Goal: Task Accomplishment & Management: Manage account settings

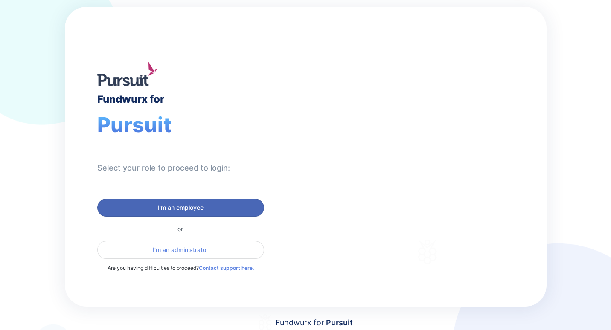
scroll to position [26, 0]
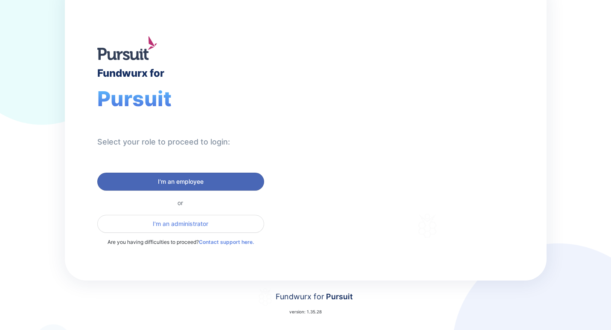
click at [177, 182] on span "I'm an employee" at bounding box center [181, 182] width 46 height 9
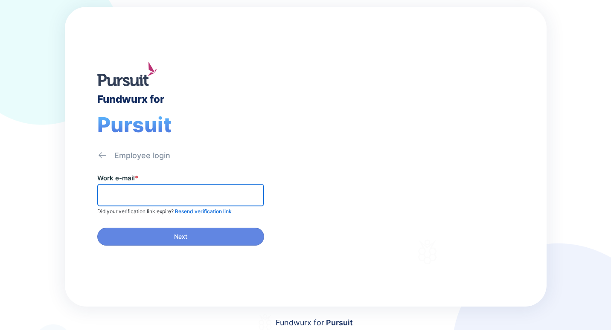
click at [143, 198] on input "text" at bounding box center [180, 195] width 159 height 13
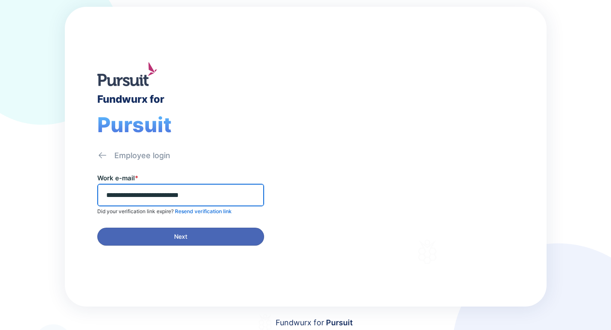
type input "**********"
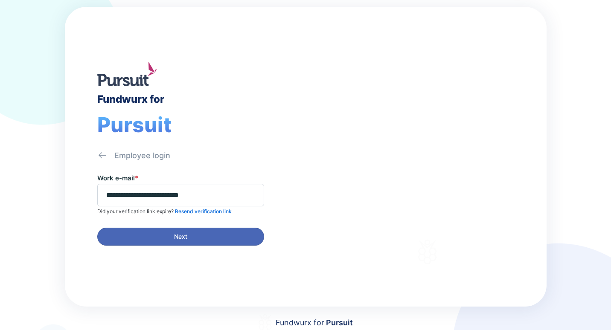
click at [173, 239] on span "Next" at bounding box center [181, 237] width 156 height 9
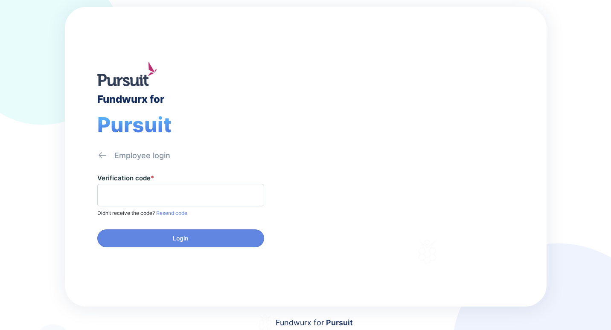
click at [175, 214] on span "Resend code" at bounding box center [171, 213] width 32 height 6
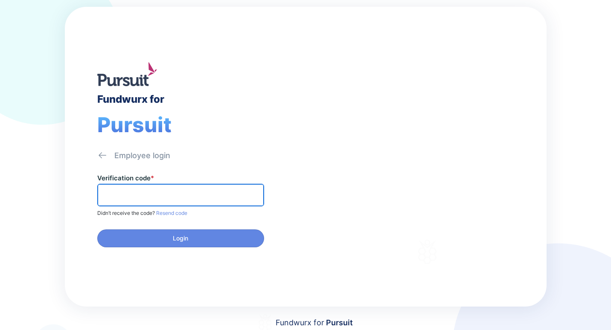
click at [172, 193] on input "text" at bounding box center [180, 195] width 159 height 13
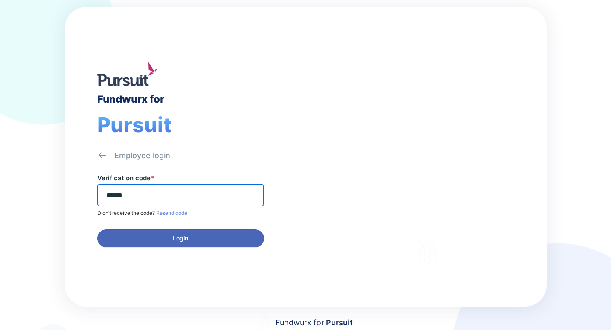
type input "******"
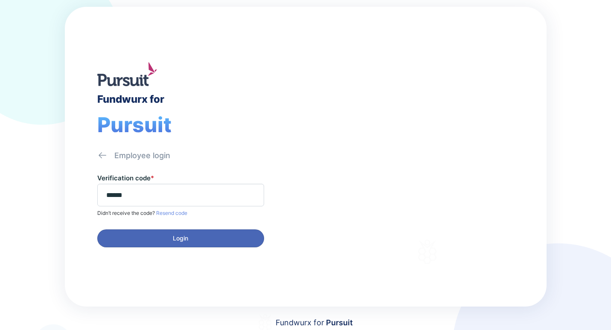
click at [178, 238] on span "Login" at bounding box center [180, 238] width 15 height 9
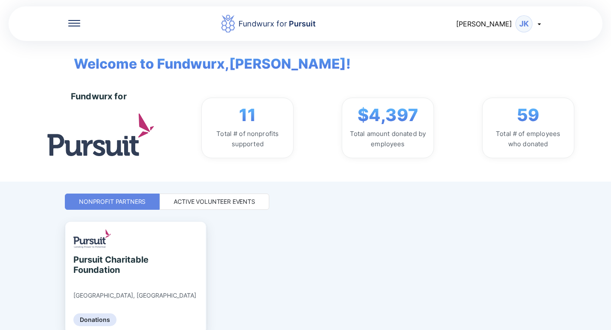
click at [71, 21] on icon at bounding box center [74, 23] width 12 height 6
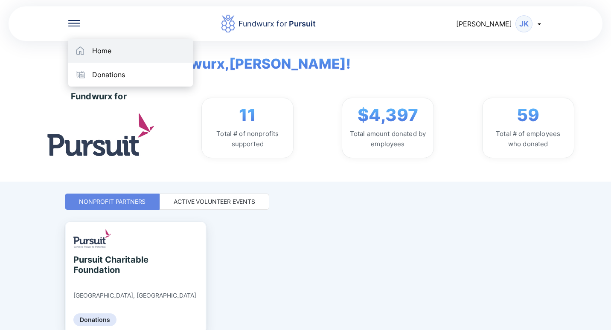
click at [102, 48] on div "Home" at bounding box center [101, 51] width 19 height 9
click at [105, 50] on div "Home" at bounding box center [101, 51] width 19 height 9
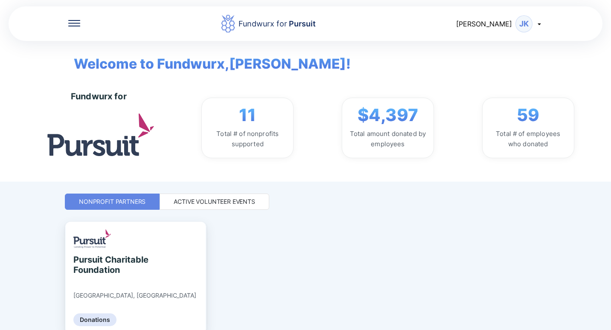
click at [541, 23] on icon at bounding box center [539, 23] width 7 height 7
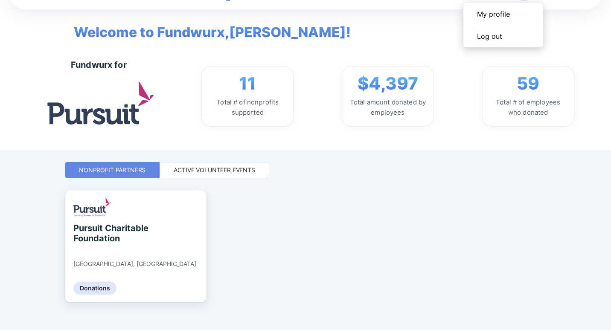
scroll to position [40, 0]
